Goal: Check status

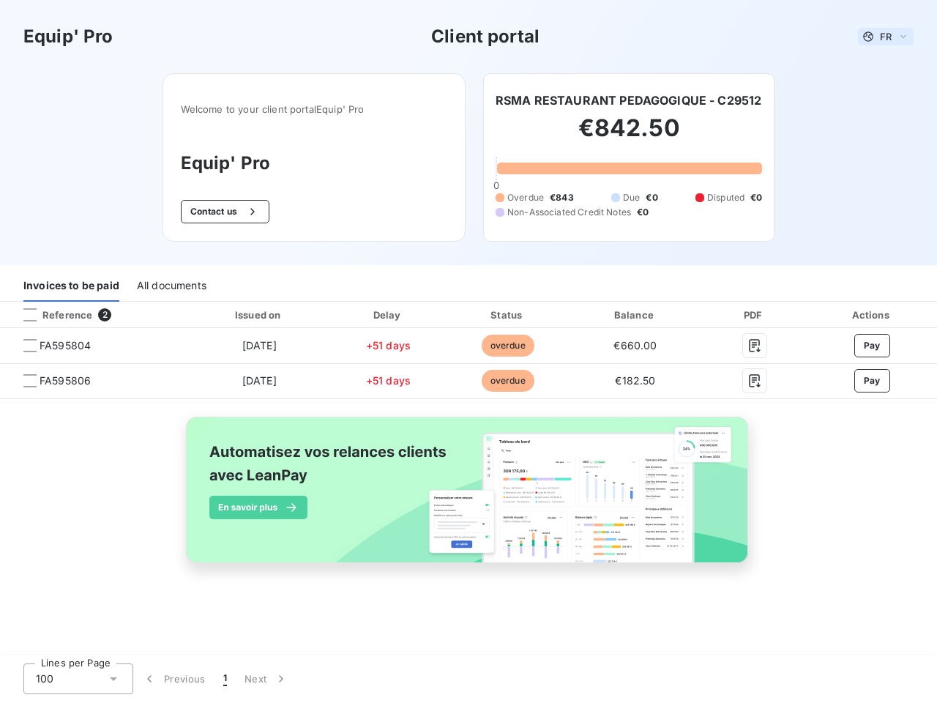
click at [886, 37] on span "FR" at bounding box center [886, 37] width 12 height 12
click at [223, 212] on button "Contact us" at bounding box center [225, 211] width 89 height 23
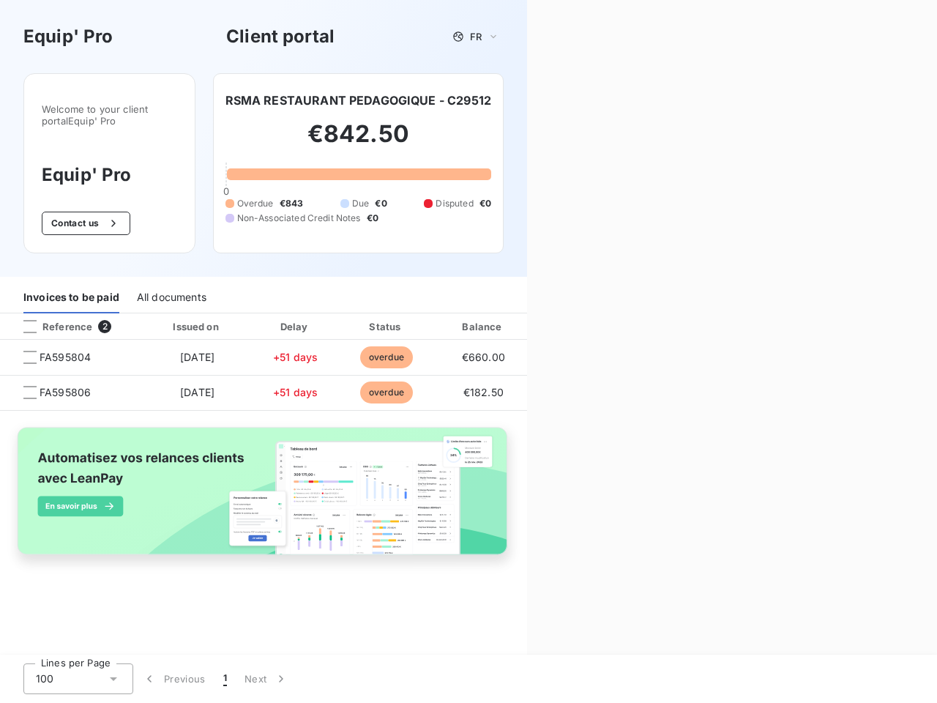
click at [628, 100] on div "Contact us Fill out the form below, and a member of our team will get back to y…" at bounding box center [732, 351] width 410 height 703
click at [71, 286] on div "Invoices to be paid" at bounding box center [71, 298] width 96 height 31
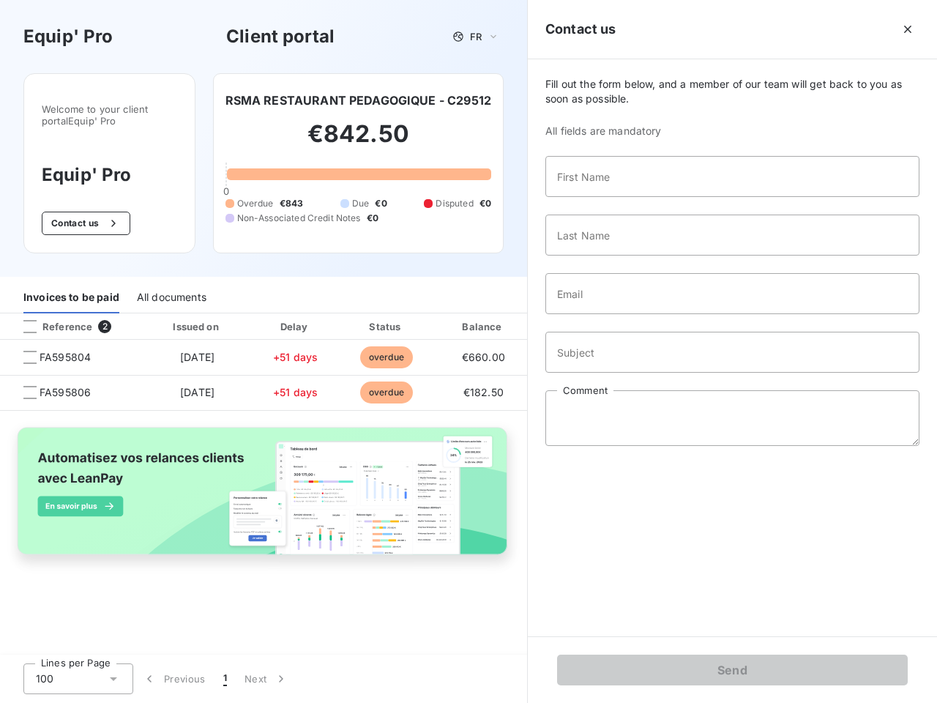
click at [171, 286] on div "All documents" at bounding box center [172, 298] width 70 height 31
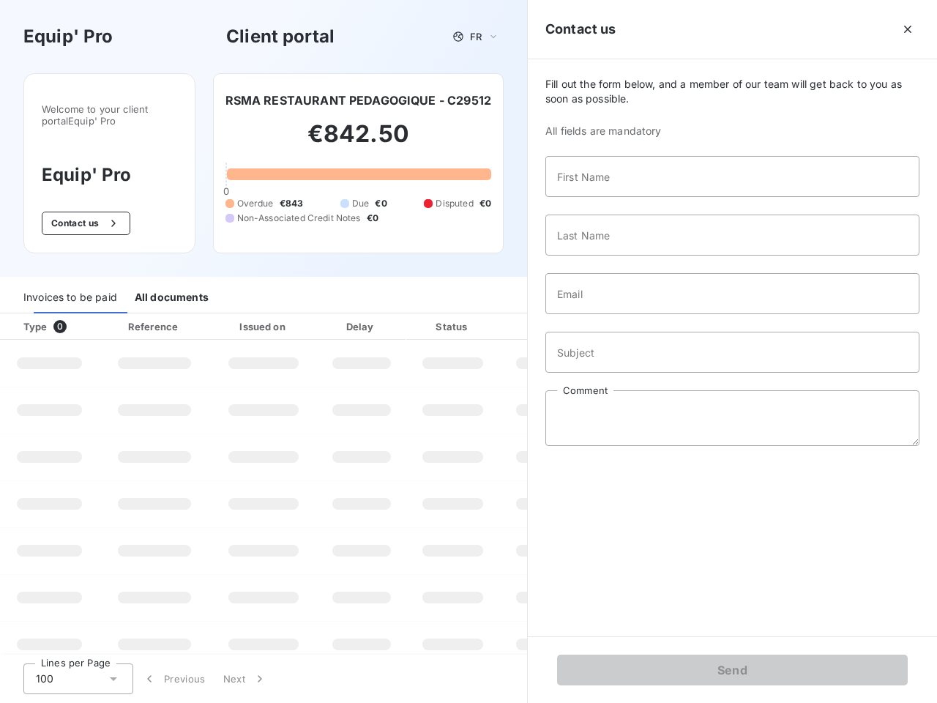
click at [94, 315] on th "Type 0" at bounding box center [49, 326] width 99 height 26
click at [30, 315] on th "Type 0" at bounding box center [49, 326] width 99 height 26
click at [259, 315] on th "Issued on" at bounding box center [263, 326] width 107 height 26
click at [388, 315] on th "Delay" at bounding box center [361, 326] width 89 height 26
click at [508, 315] on th "Amount" at bounding box center [549, 326] width 100 height 26
